Goal: Use online tool/utility: Utilize a website feature to perform a specific function

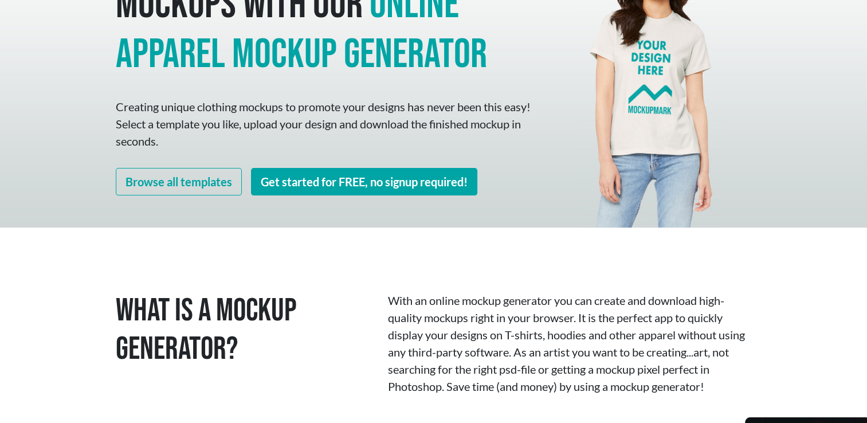
scroll to position [125, 0]
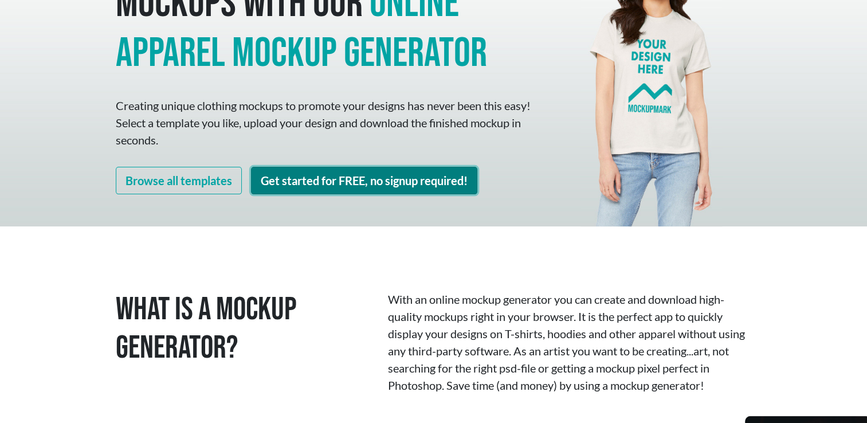
click at [310, 181] on link "Get started for FREE, no signup required!" at bounding box center [364, 181] width 226 height 28
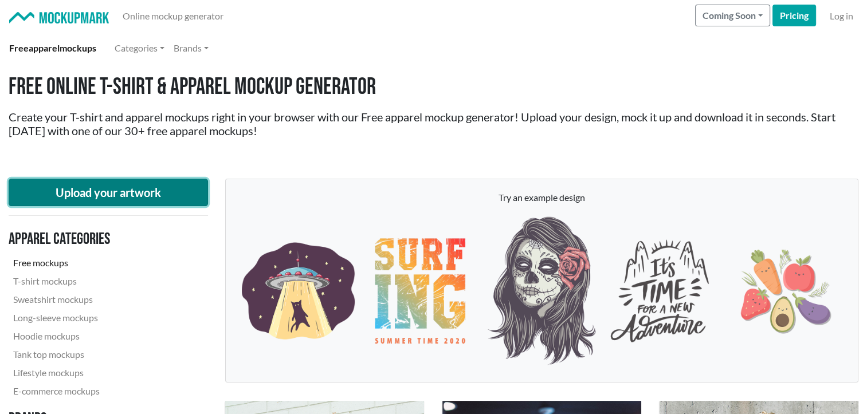
click at [177, 203] on button "Upload your artwork" at bounding box center [109, 193] width 200 height 28
click at [167, 195] on button "Upload your artwork" at bounding box center [109, 193] width 200 height 28
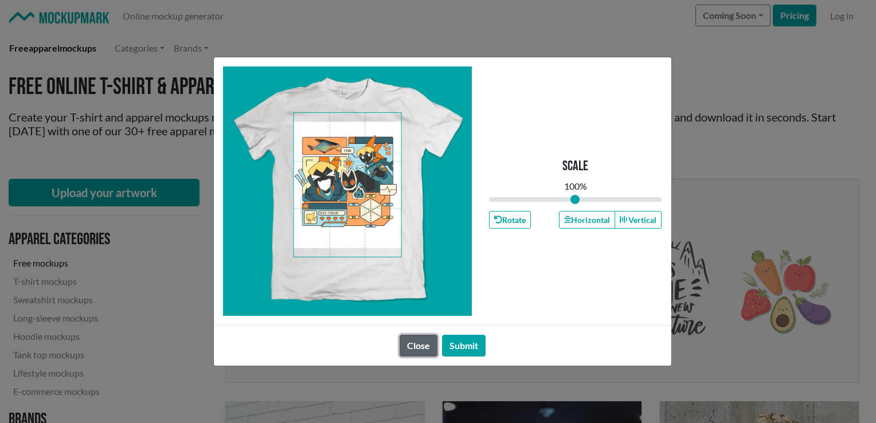
click at [422, 346] on button "Close" at bounding box center [419, 346] width 38 height 22
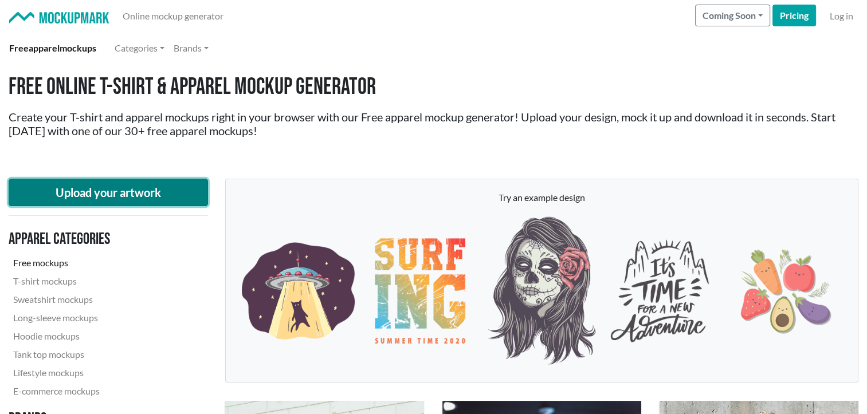
click at [178, 187] on button "Upload your artwork" at bounding box center [109, 193] width 200 height 28
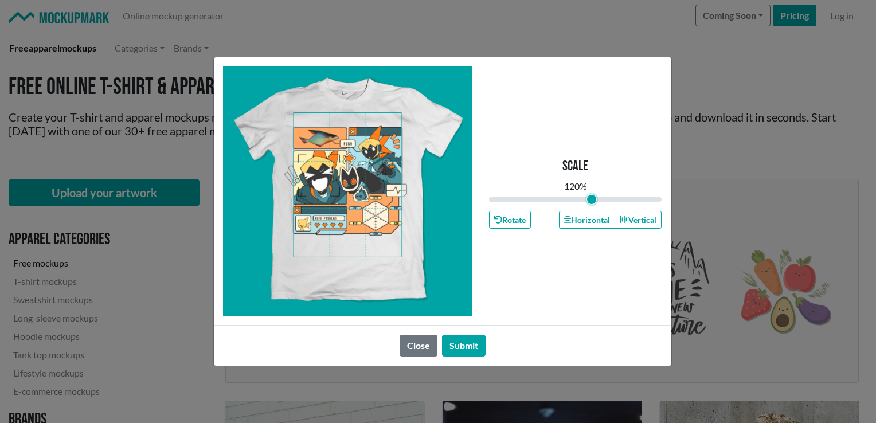
drag, startPoint x: 578, startPoint y: 200, endPoint x: 591, endPoint y: 201, distance: 12.7
click at [591, 201] on input "range" at bounding box center [575, 199] width 173 height 13
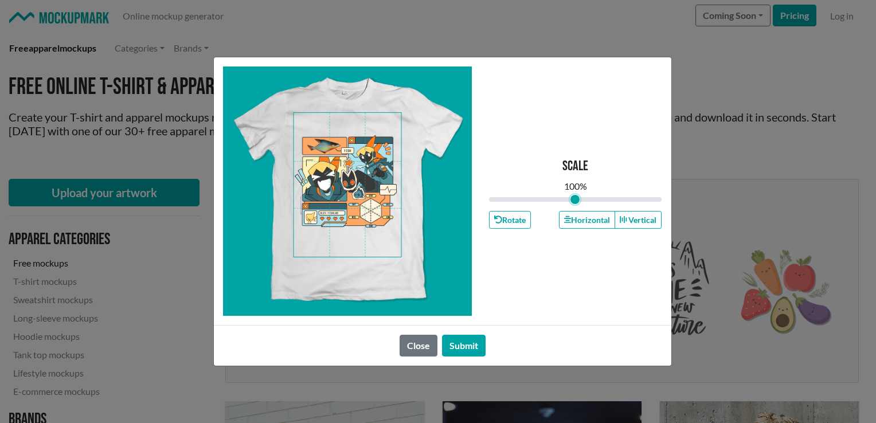
drag, startPoint x: 584, startPoint y: 200, endPoint x: 574, endPoint y: 198, distance: 9.8
click at [574, 198] on input "range" at bounding box center [575, 199] width 173 height 13
click at [637, 225] on button "Vertical" at bounding box center [638, 220] width 47 height 18
click at [578, 201] on input "range" at bounding box center [575, 199] width 173 height 13
type input "1"
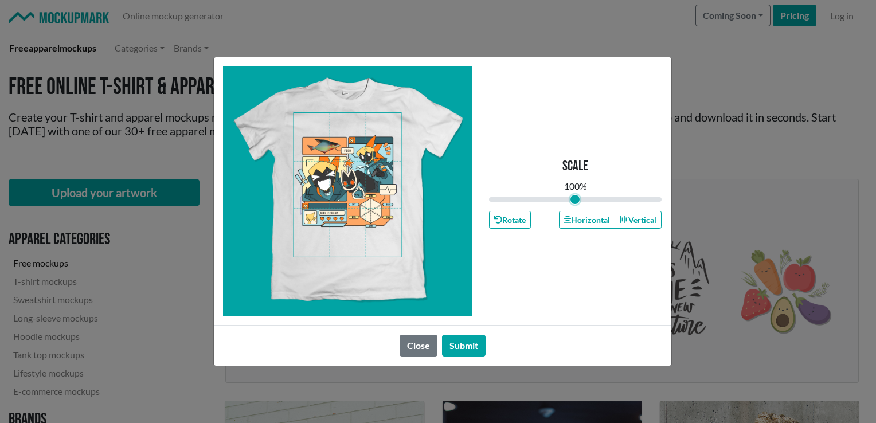
click at [575, 202] on input "range" at bounding box center [575, 199] width 173 height 13
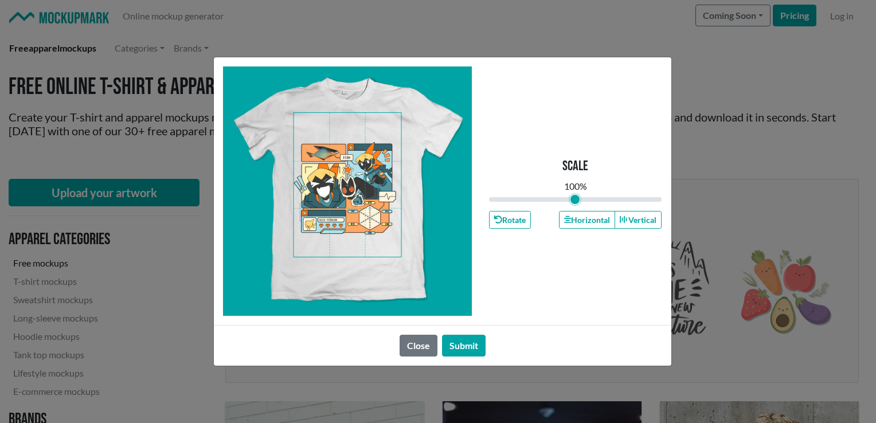
click at [346, 187] on span at bounding box center [348, 185] width 108 height 144
click at [635, 216] on button "Vertical" at bounding box center [638, 220] width 47 height 18
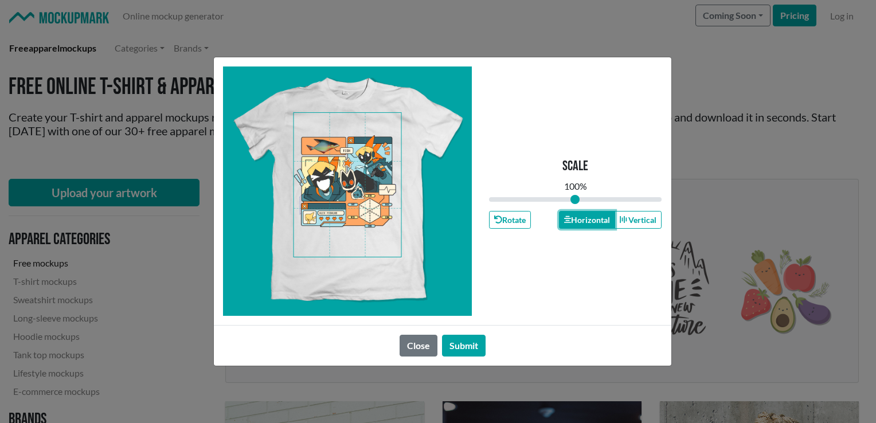
click at [584, 219] on button "Horizontal" at bounding box center [587, 220] width 56 height 18
click at [466, 343] on button "Submit" at bounding box center [464, 346] width 44 height 22
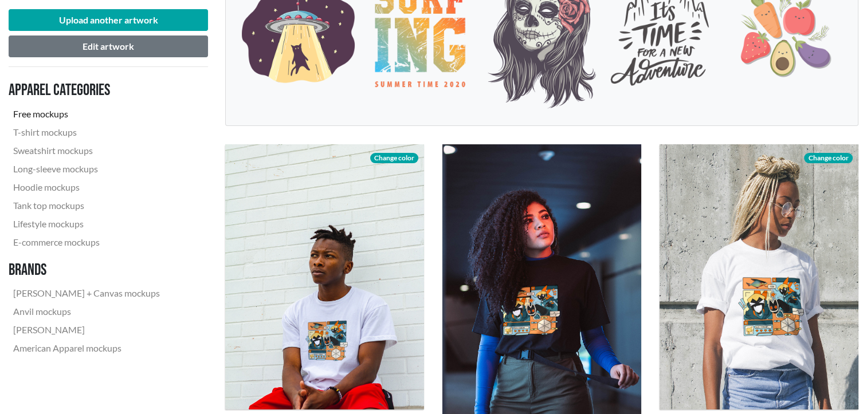
scroll to position [273, 0]
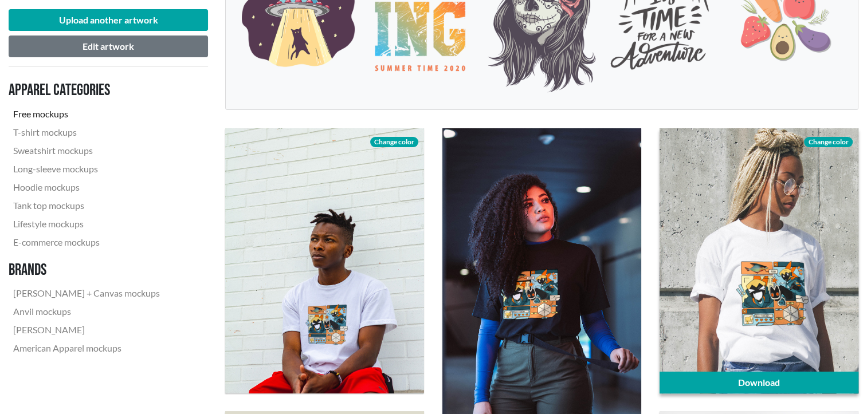
click at [836, 143] on span "Change color" at bounding box center [828, 142] width 48 height 10
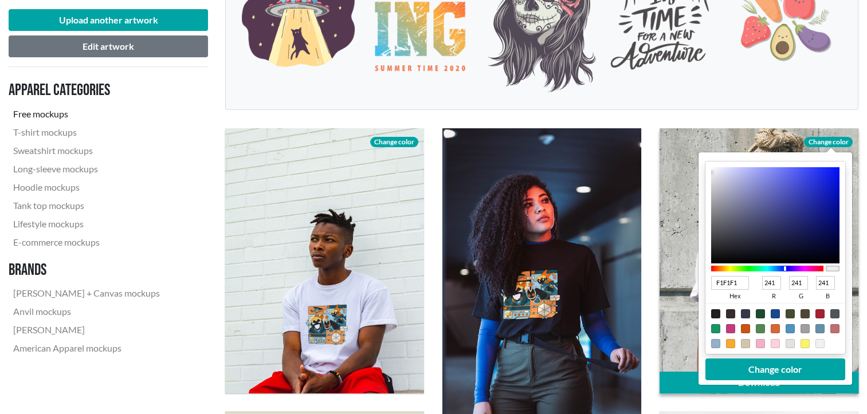
click at [785, 269] on div at bounding box center [767, 269] width 112 height 6
type input "9499E3"
type input "148"
type input "153"
type input "227"
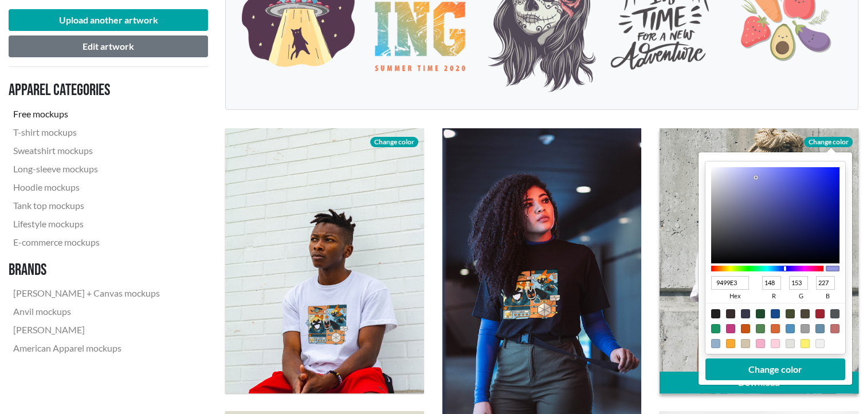
type input "9398E3"
type input "147"
type input "152"
type input "9297E3"
type input "146"
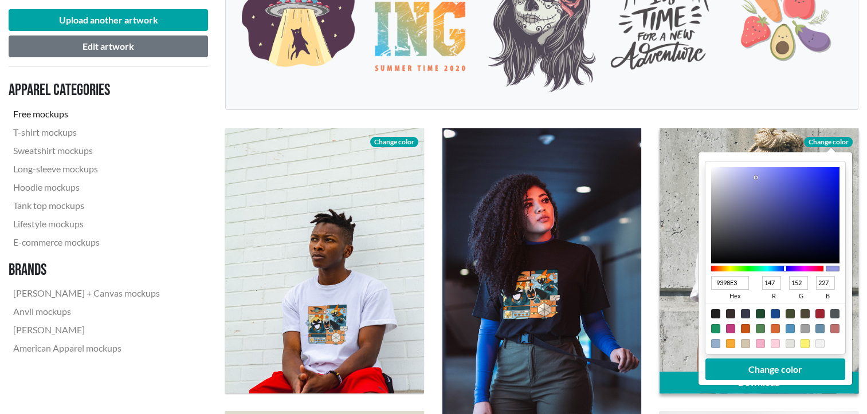
type input "151"
type input "9398E3"
type input "147"
type input "152"
type input "9297E3"
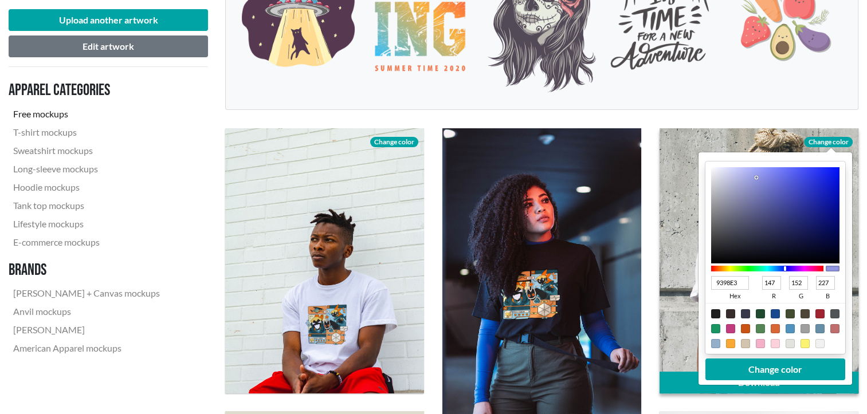
type input "146"
type input "151"
type input "8E93E1"
type input "142"
type input "147"
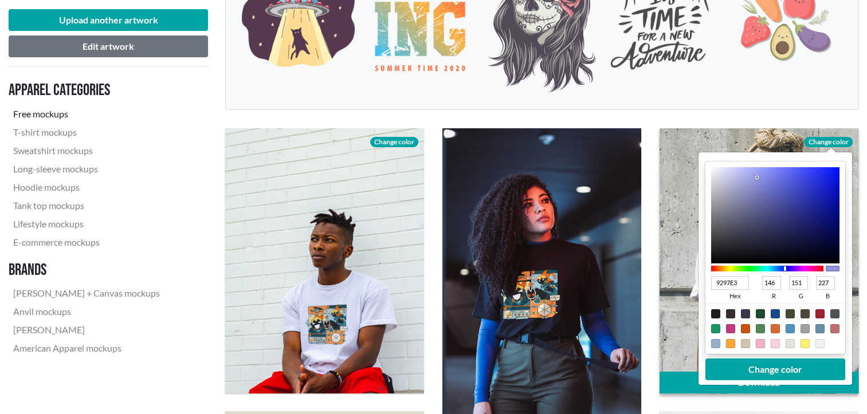
type input "225"
type input "8A8FDD"
type input "138"
type input "143"
type input "221"
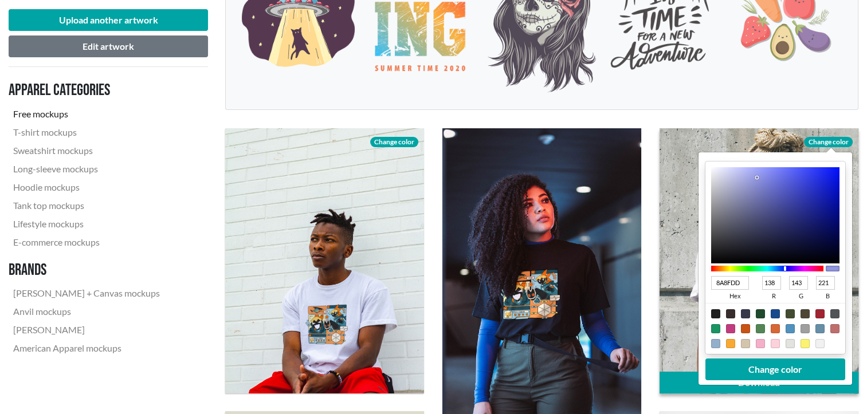
type input "878CDA"
type input "135"
type input "140"
type input "218"
type input "868AD7"
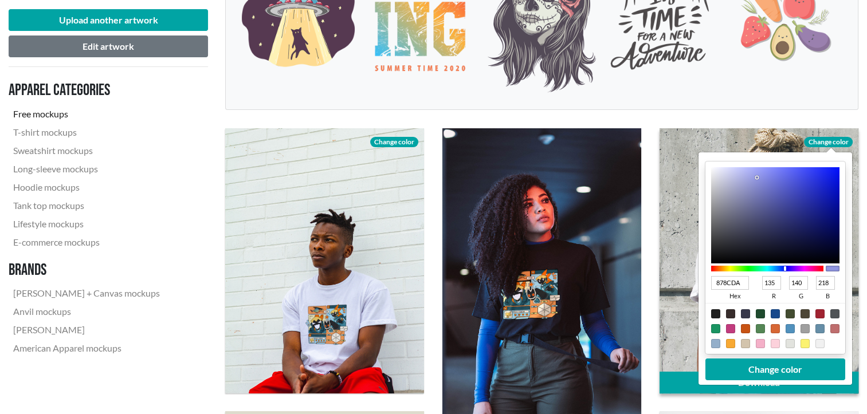
type input "134"
type input "138"
type input "215"
type input "7F83D0"
type input "127"
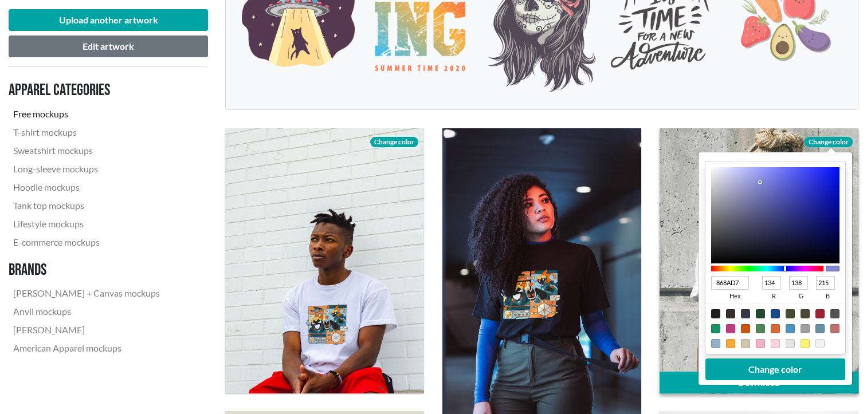
type input "131"
type input "208"
type input "7E82CF"
type input "126"
type input "130"
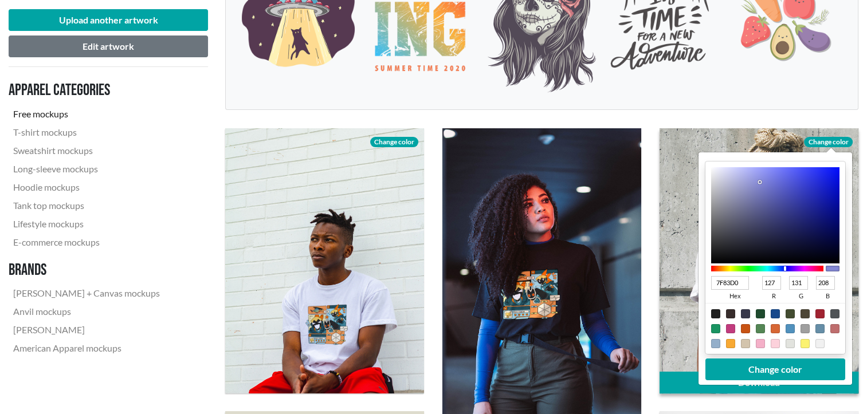
type input "207"
type input "7D81CF"
type input "125"
type input "129"
type input "7C80CD"
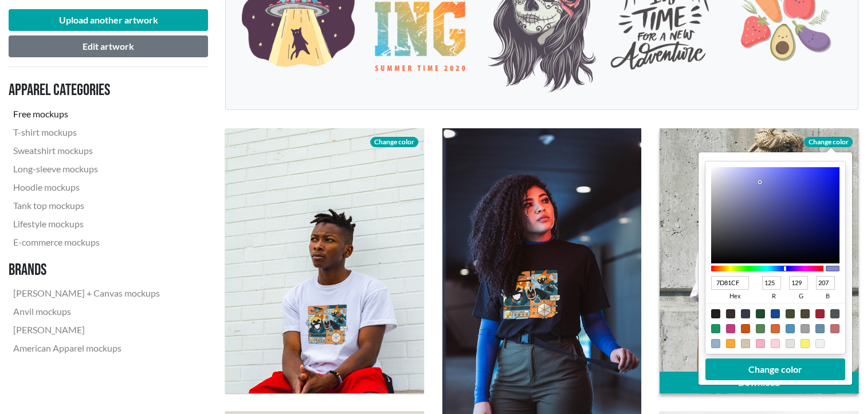
type input "124"
type input "128"
type input "205"
type input "7D81CF"
type input "125"
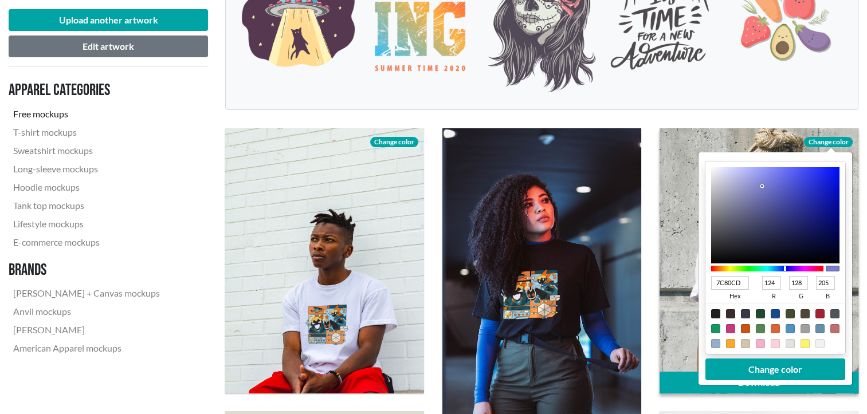
type input "129"
type input "207"
type input "7E82D0"
type input "126"
type input "130"
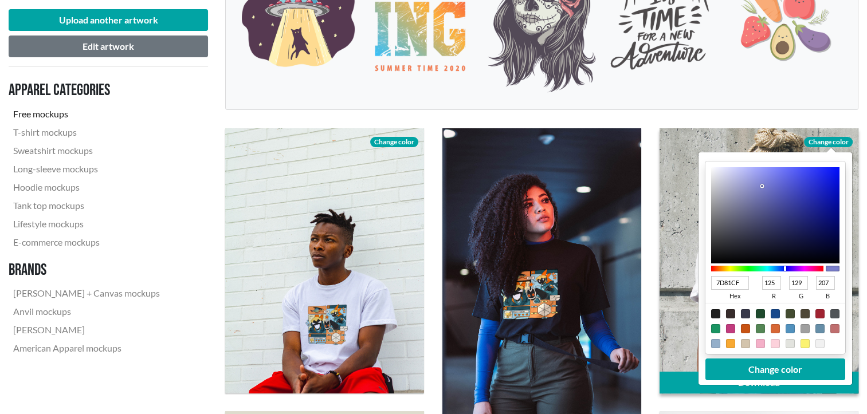
type input "208"
type input "7F83D2"
type input "127"
type input "131"
type input "210"
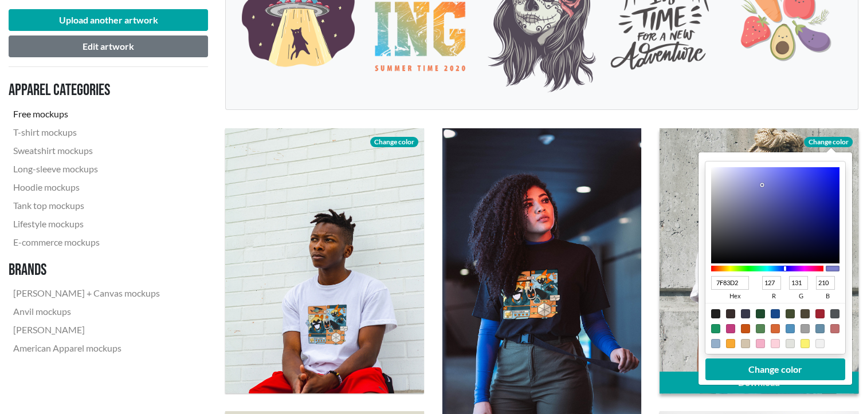
type input "8185D3"
type input "129"
type input "133"
type input "211"
type input "8286D5"
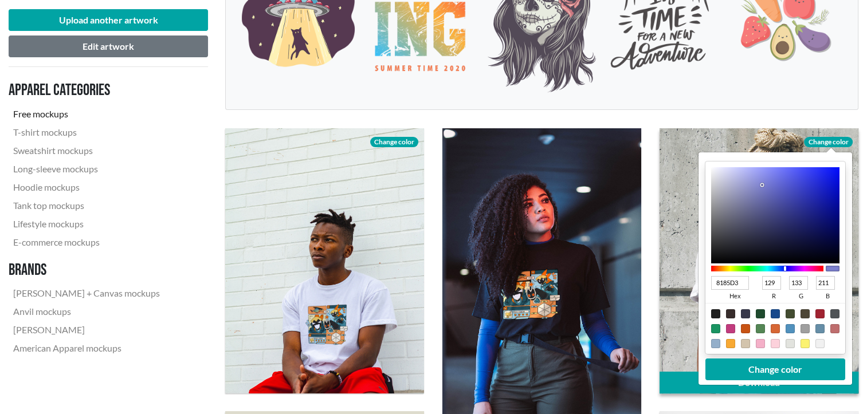
type input "130"
type input "134"
type input "213"
type input "8387D7"
type input "131"
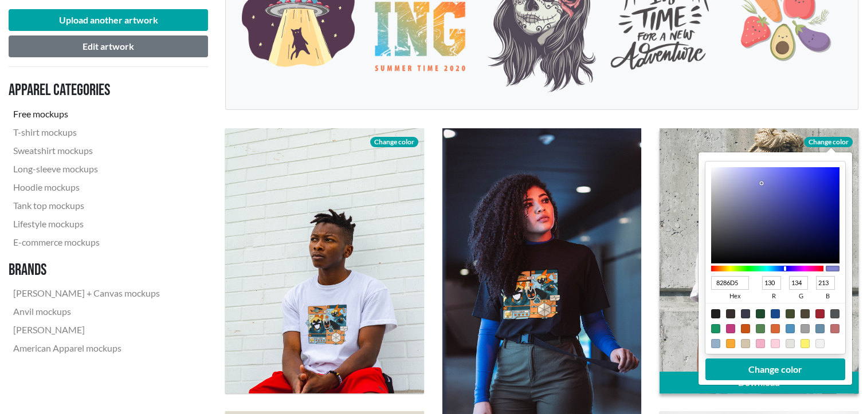
type input "135"
type input "215"
type input "868ADD"
type input "134"
type input "138"
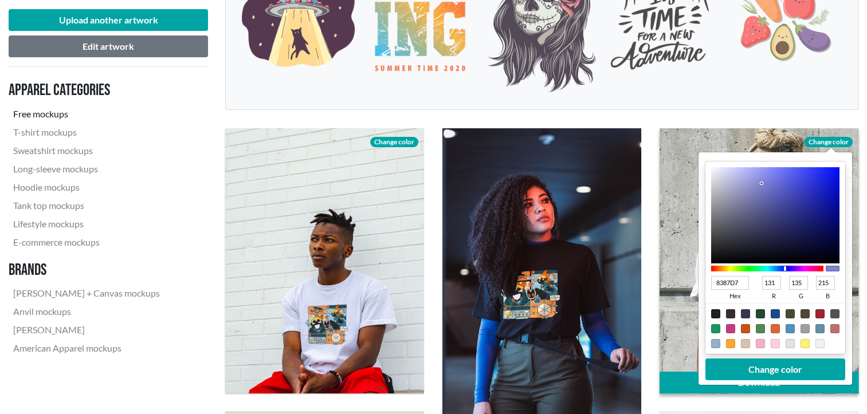
type input "221"
type input "8B8FE4"
type input "139"
type input "143"
type input "228"
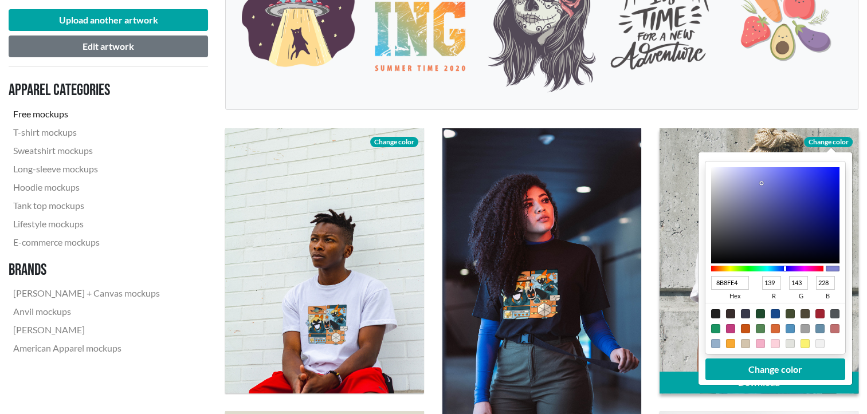
type input "9094EC"
type input "144"
type input "148"
type input "236"
type input "9196EF"
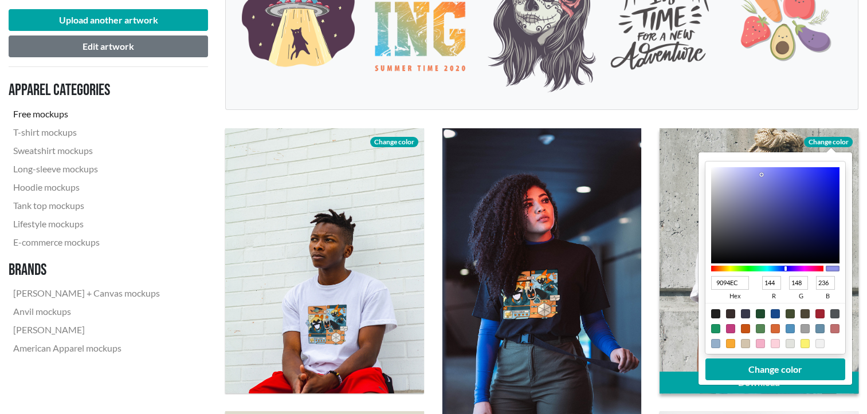
type input "145"
type input "150"
type input "239"
type input "9397EF"
type input "147"
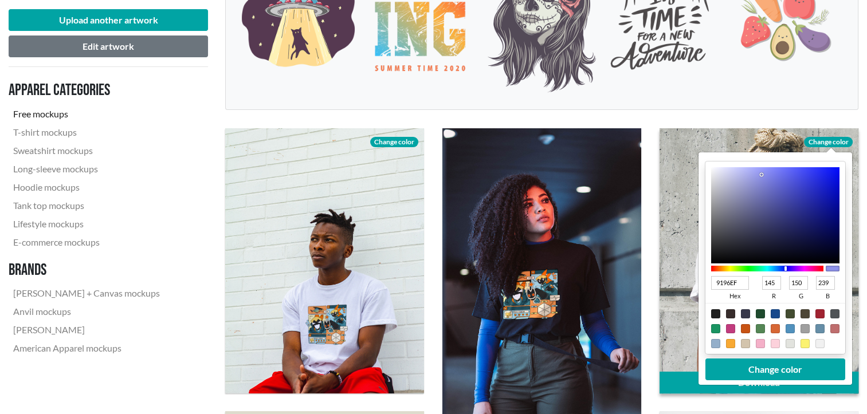
type input "151"
type input "9397F0"
type input "240"
type input "9598F0"
type input "149"
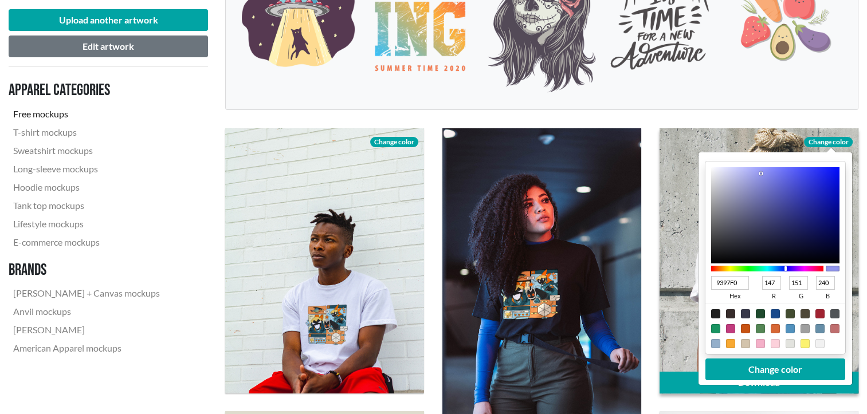
type input "152"
type input "9699F0"
type input "150"
type input "153"
drag, startPoint x: 756, startPoint y: 178, endPoint x: 760, endPoint y: 172, distance: 7.0
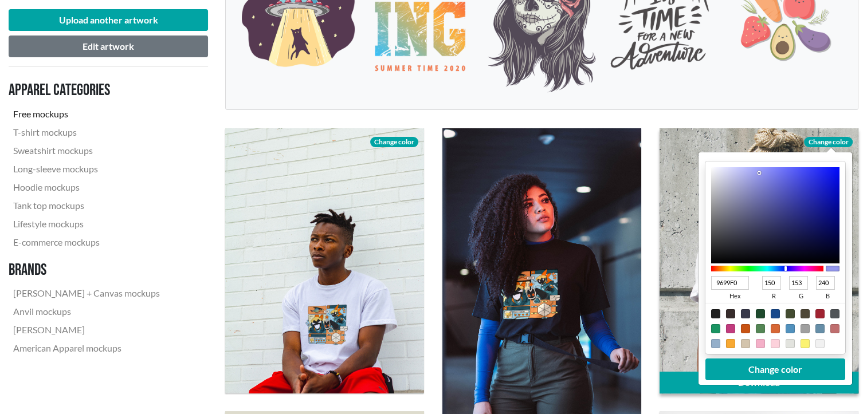
click at [760, 172] on div at bounding box center [775, 215] width 128 height 96
type input "96B7F0"
type input "183"
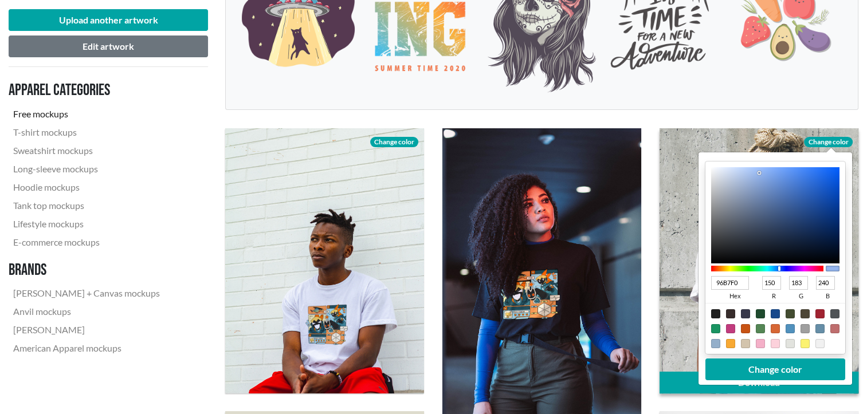
click at [779, 271] on div at bounding box center [767, 269] width 112 height 6
click at [789, 369] on button "Change color" at bounding box center [776, 370] width 140 height 22
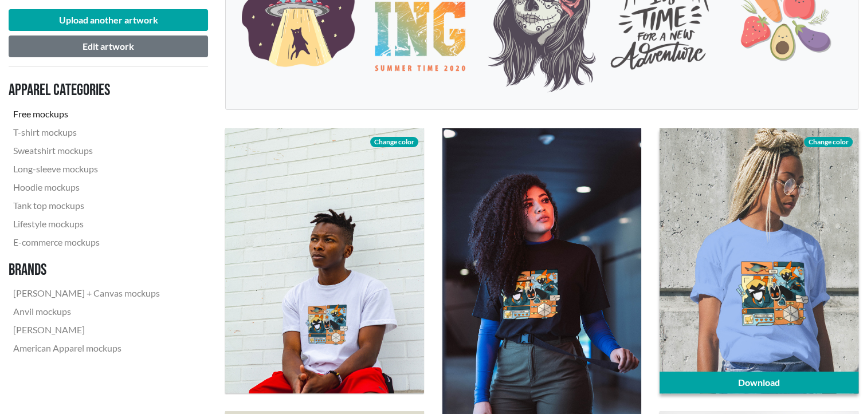
click at [831, 138] on span "Change color" at bounding box center [828, 142] width 48 height 10
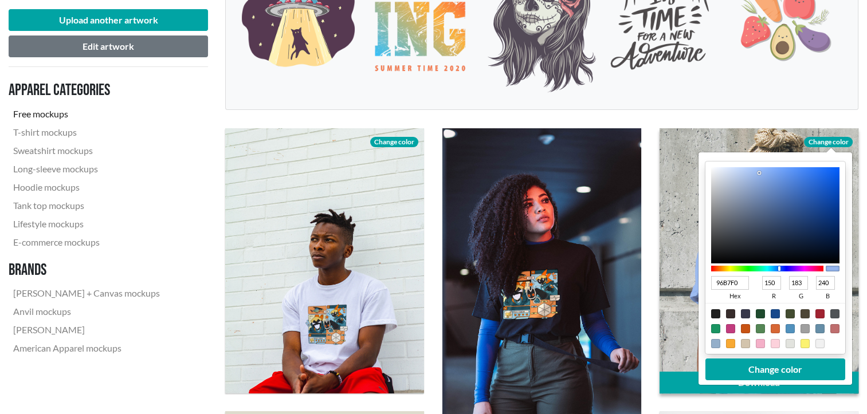
click at [820, 345] on div at bounding box center [820, 343] width 9 height 9
type input "F1F1F1"
type input "241"
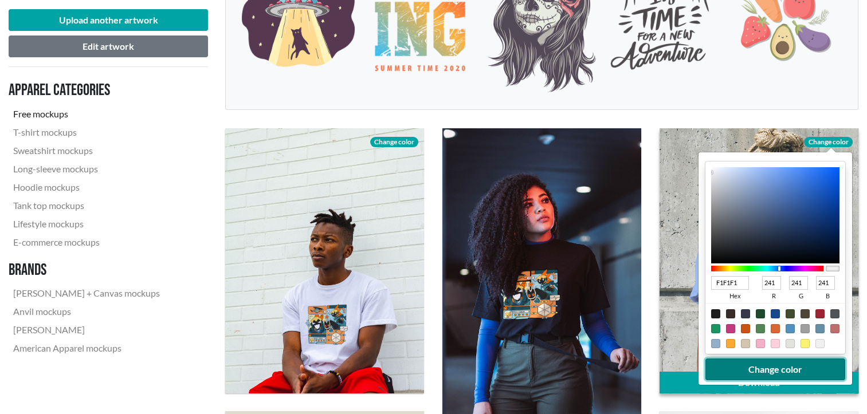
click at [812, 366] on button "Change color" at bounding box center [776, 370] width 140 height 22
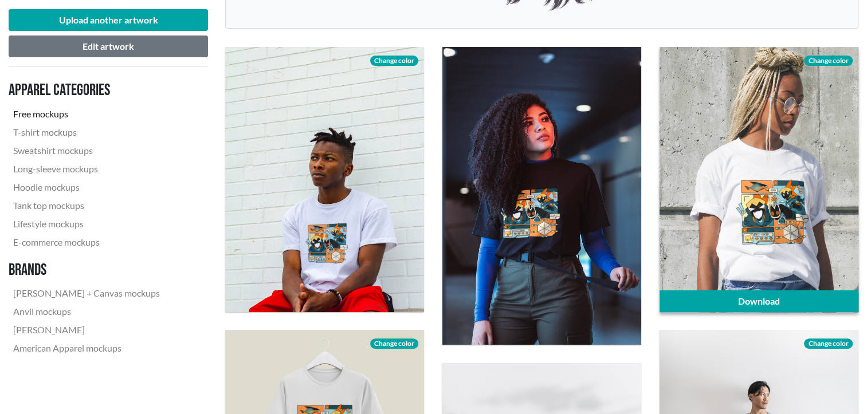
scroll to position [350, 0]
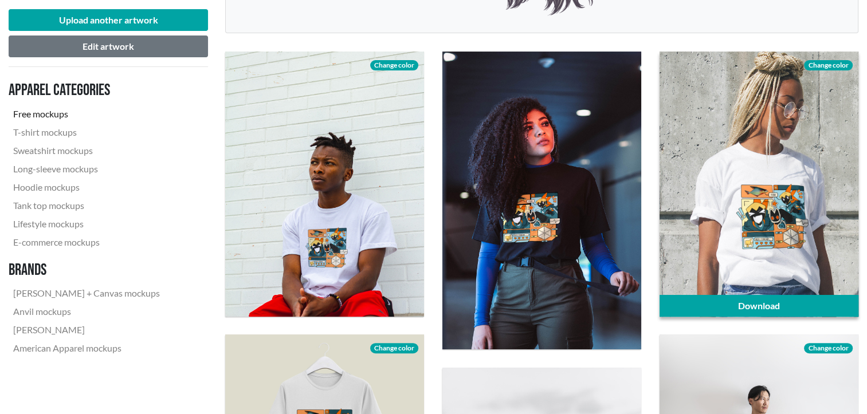
click at [820, 64] on span "Change color" at bounding box center [828, 65] width 48 height 10
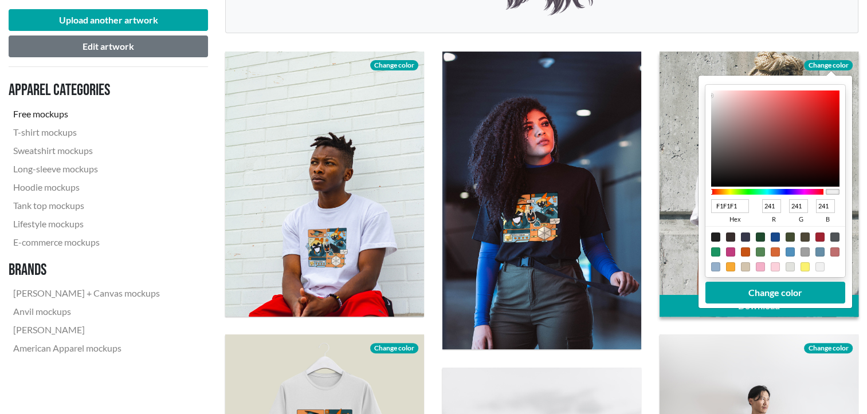
click at [715, 236] on div at bounding box center [715, 237] width 9 height 9
type input "1F1F1F"
type input "31"
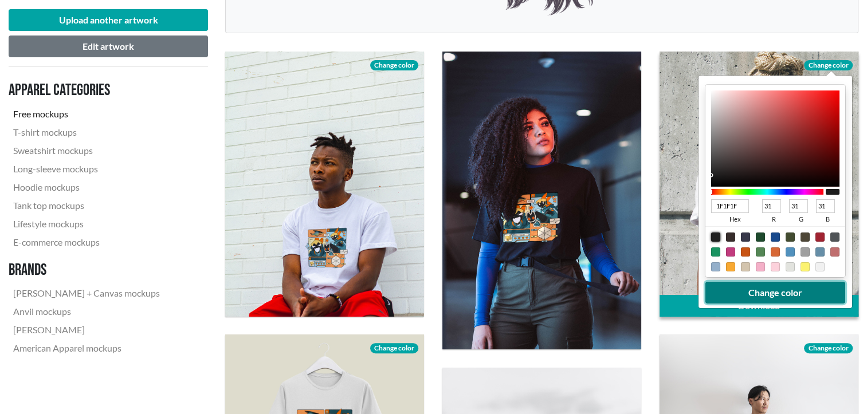
click at [766, 287] on button "Change color" at bounding box center [776, 293] width 140 height 22
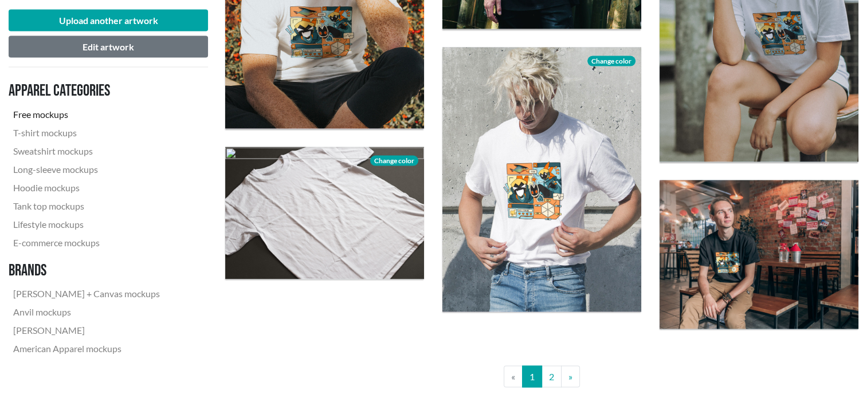
scroll to position [2158, 0]
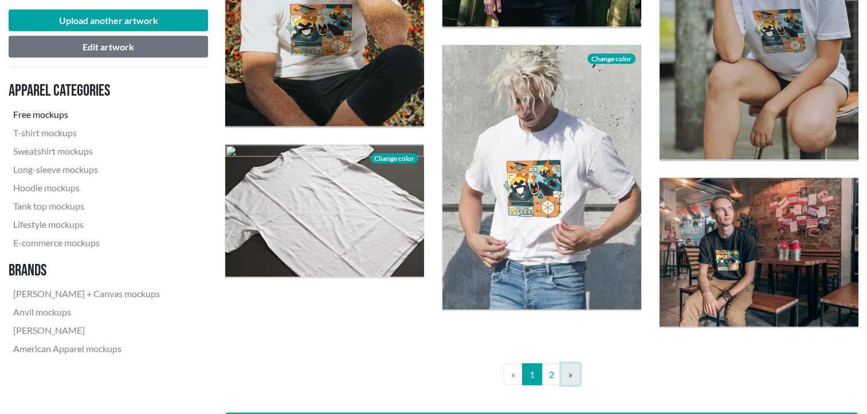
click at [564, 378] on link "» Next" at bounding box center [570, 374] width 19 height 22
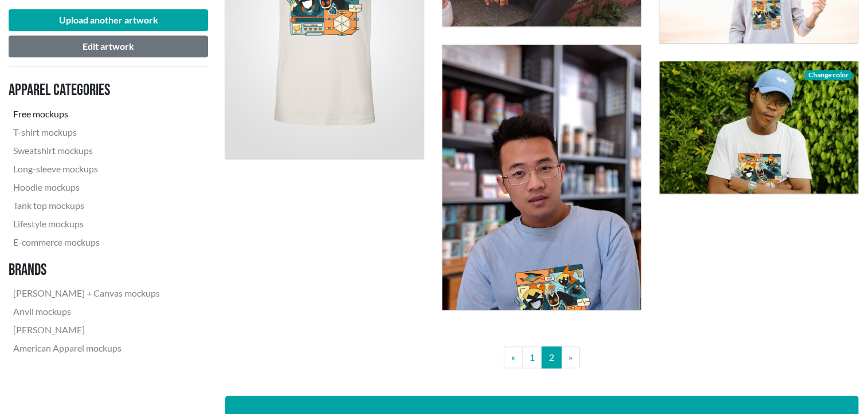
scroll to position [1075, 0]
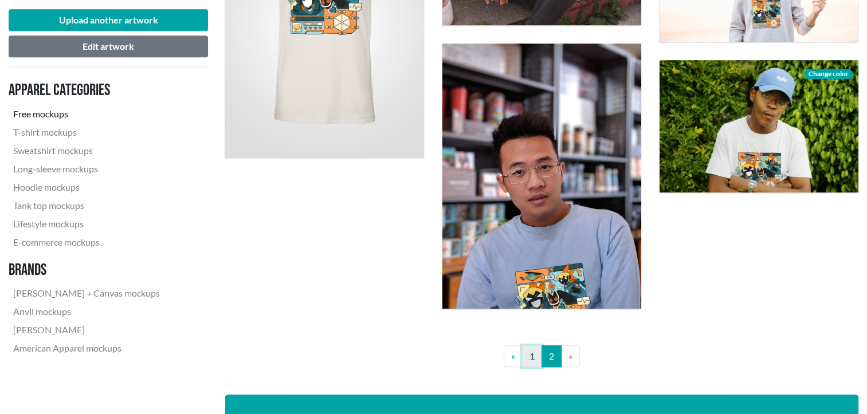
click at [522, 359] on link "1" at bounding box center [532, 357] width 20 height 22
